Goal: Task Accomplishment & Management: Use online tool/utility

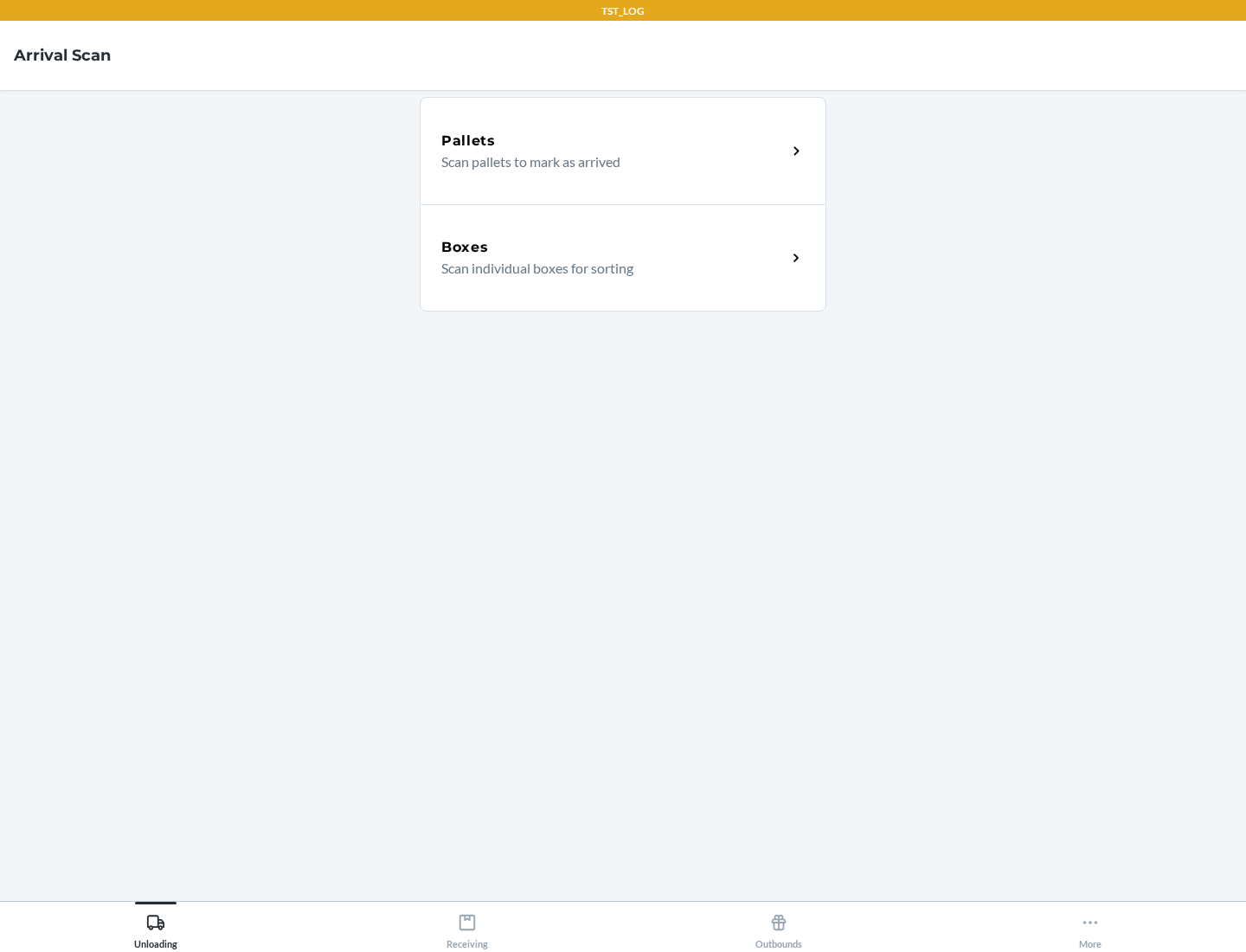
click at [613, 248] on div "Boxes" at bounding box center [614, 247] width 345 height 21
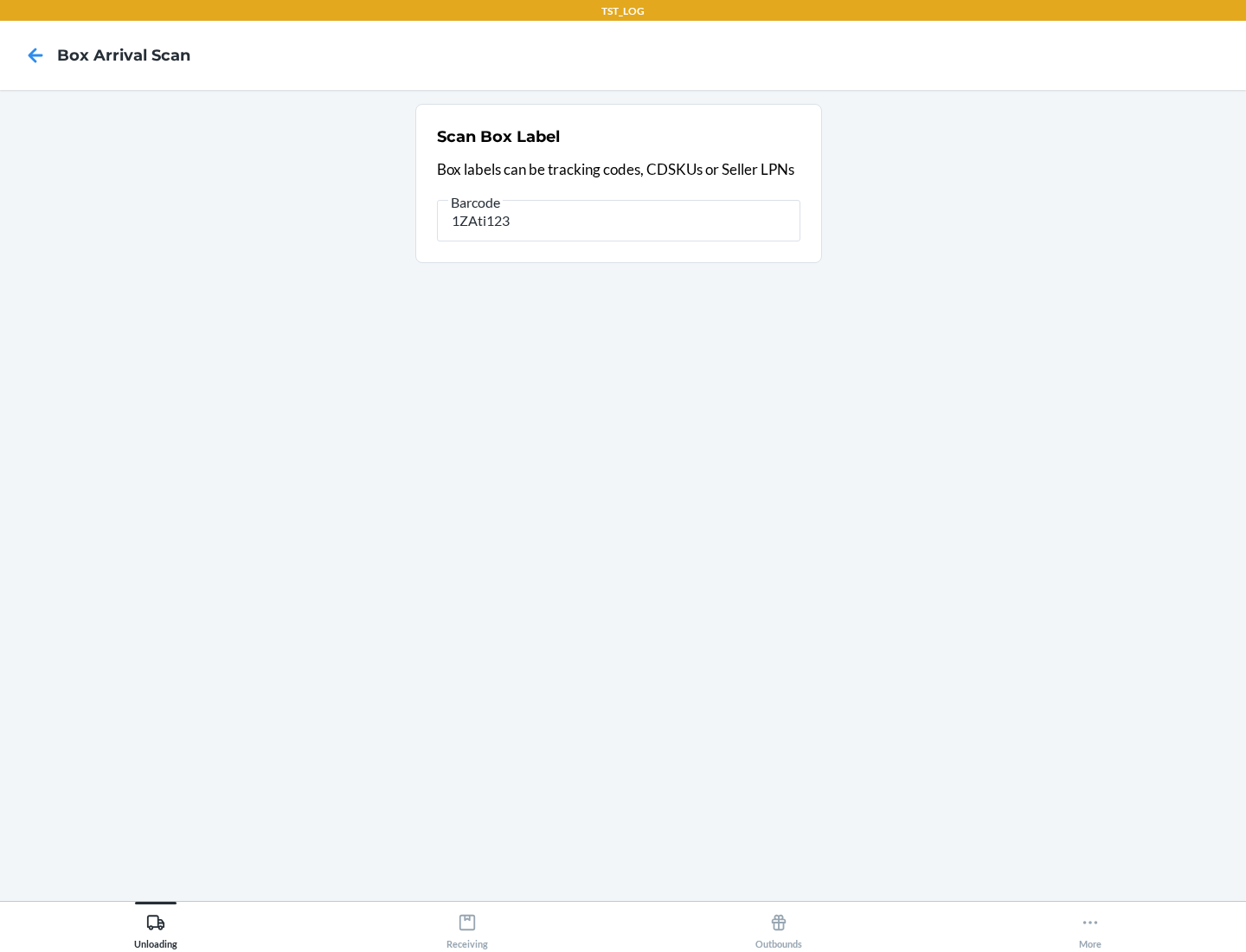
type input "1ZAti123"
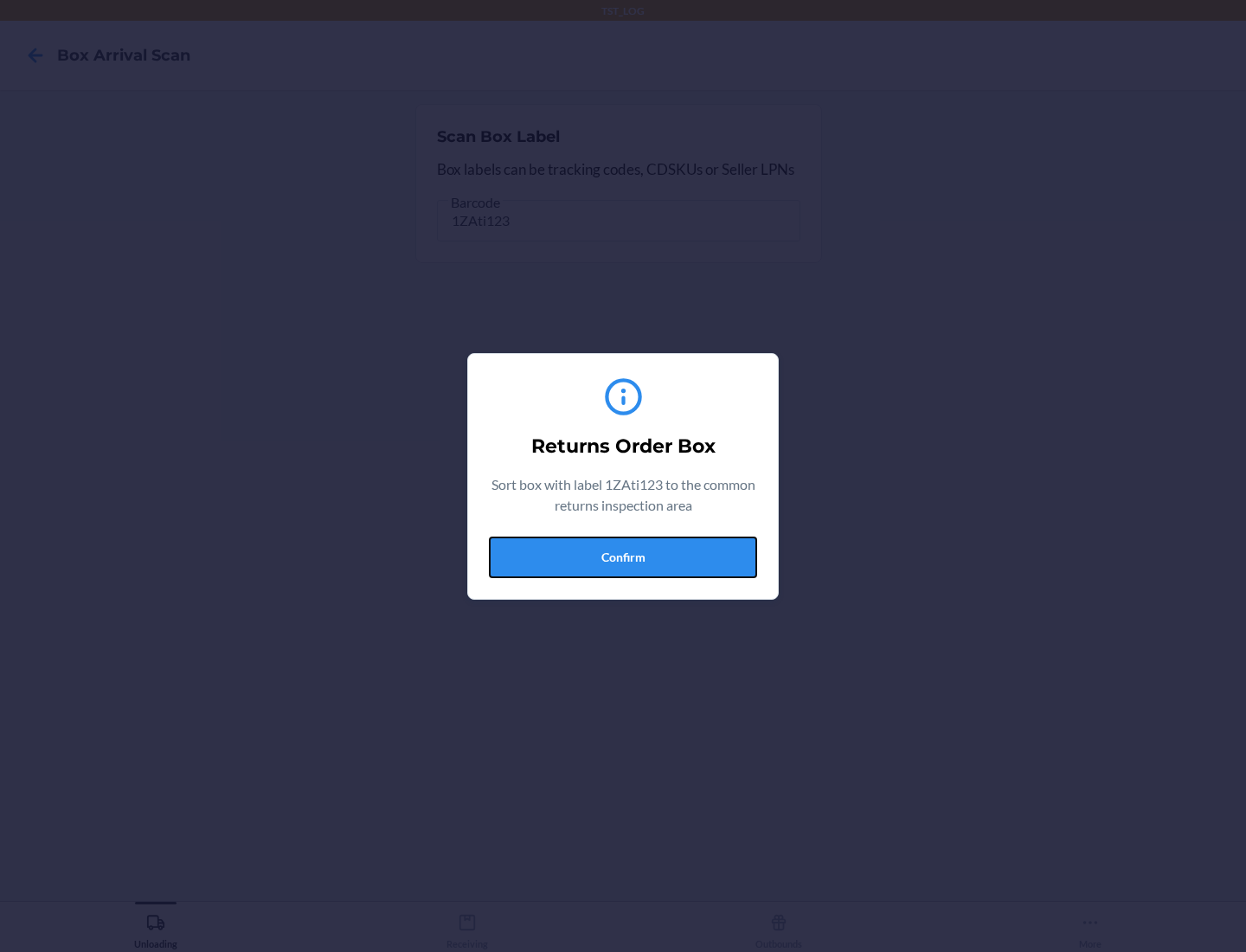
click at [623, 556] on button "Confirm" at bounding box center [623, 557] width 268 height 41
